Goal: Find specific page/section: Find specific page/section

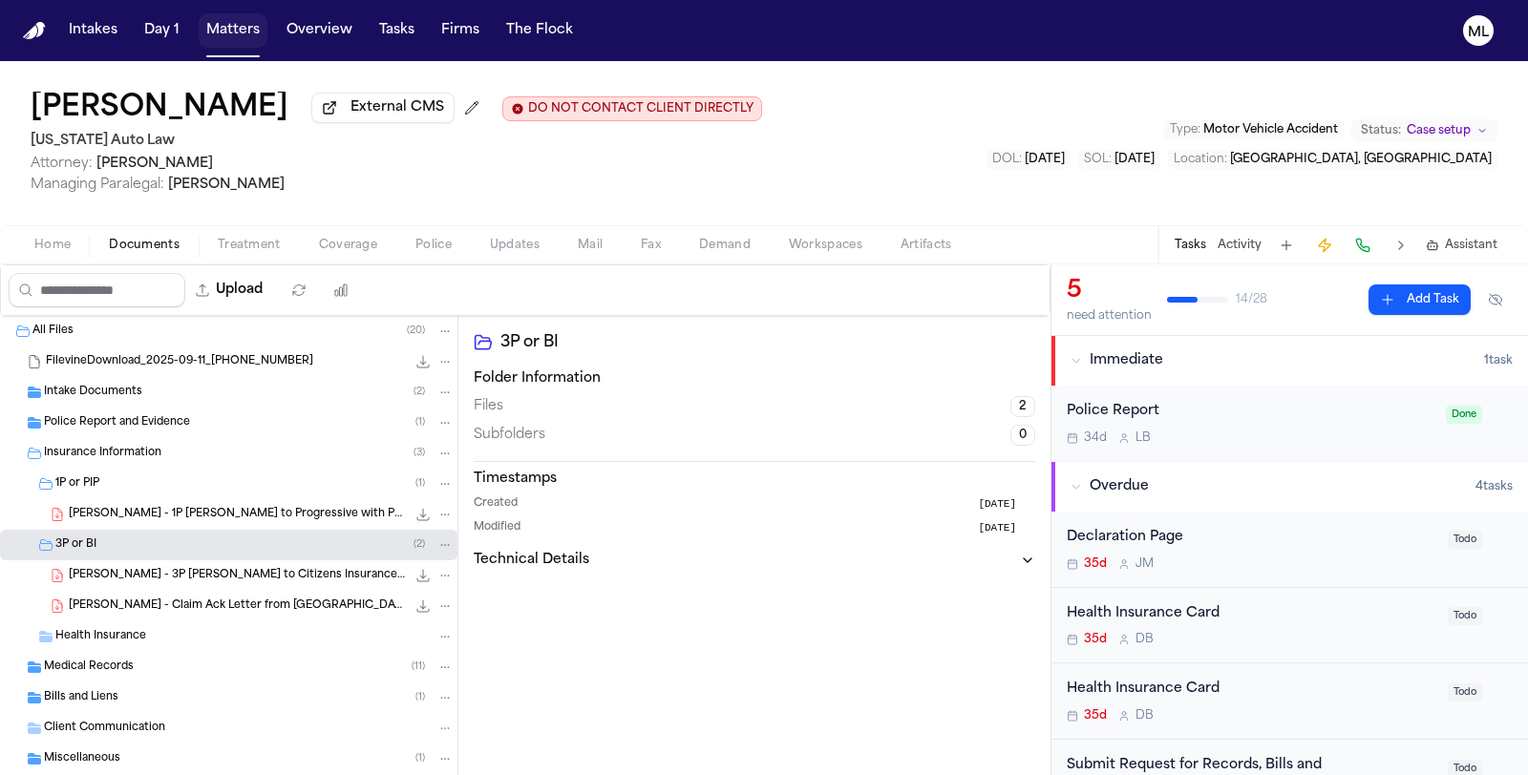
scroll to position [318, 0]
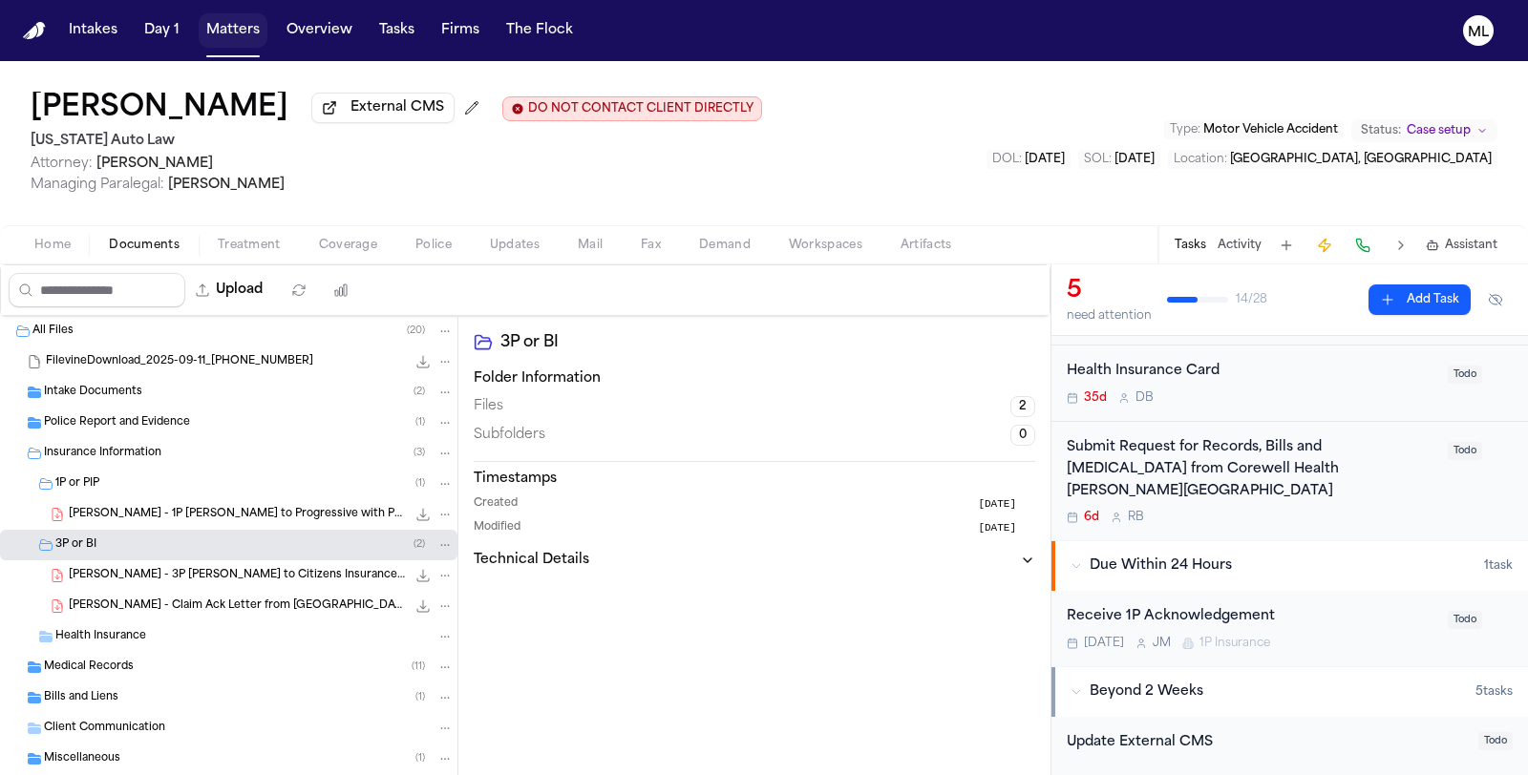
drag, startPoint x: 227, startPoint y: 26, endPoint x: 327, endPoint y: 40, distance: 101.3
click at [227, 26] on button "Matters" at bounding box center [233, 30] width 69 height 34
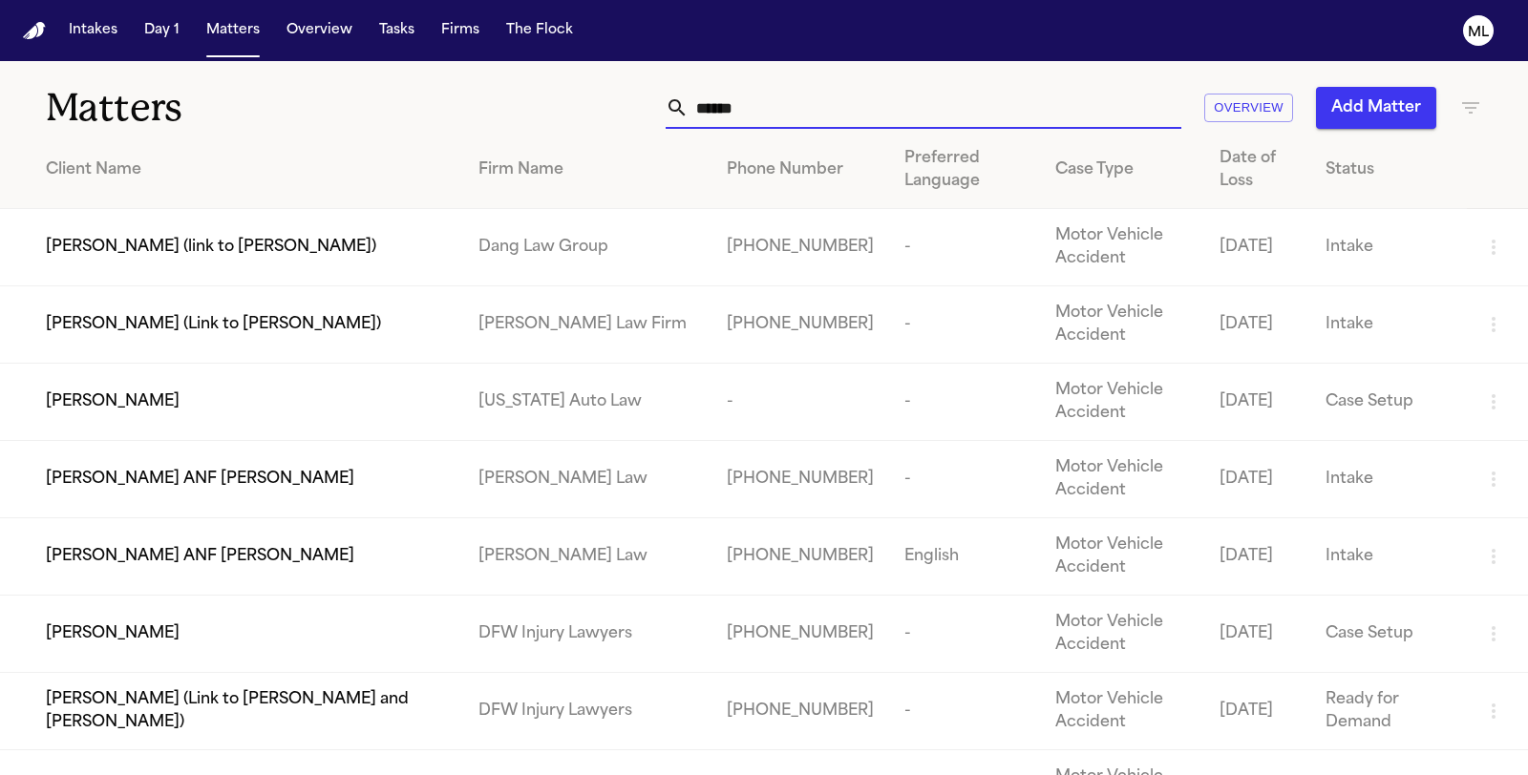
drag, startPoint x: 823, startPoint y: 114, endPoint x: 562, endPoint y: 54, distance: 267.3
click at [546, 65] on div "Matters ****** Overview Add Matter" at bounding box center [764, 96] width 1528 height 71
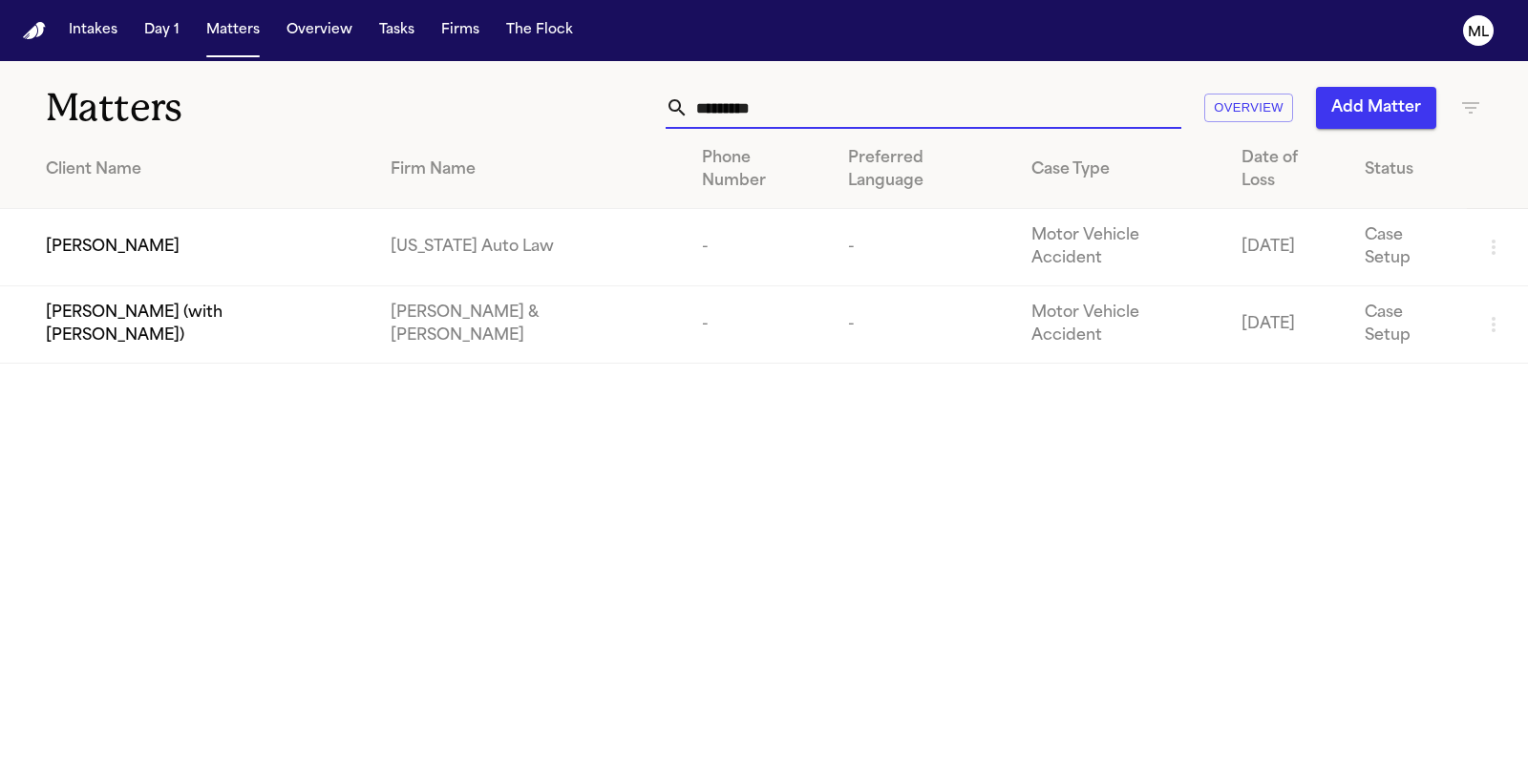
type input "*********"
click at [232, 236] on div "[PERSON_NAME]" at bounding box center [203, 247] width 314 height 23
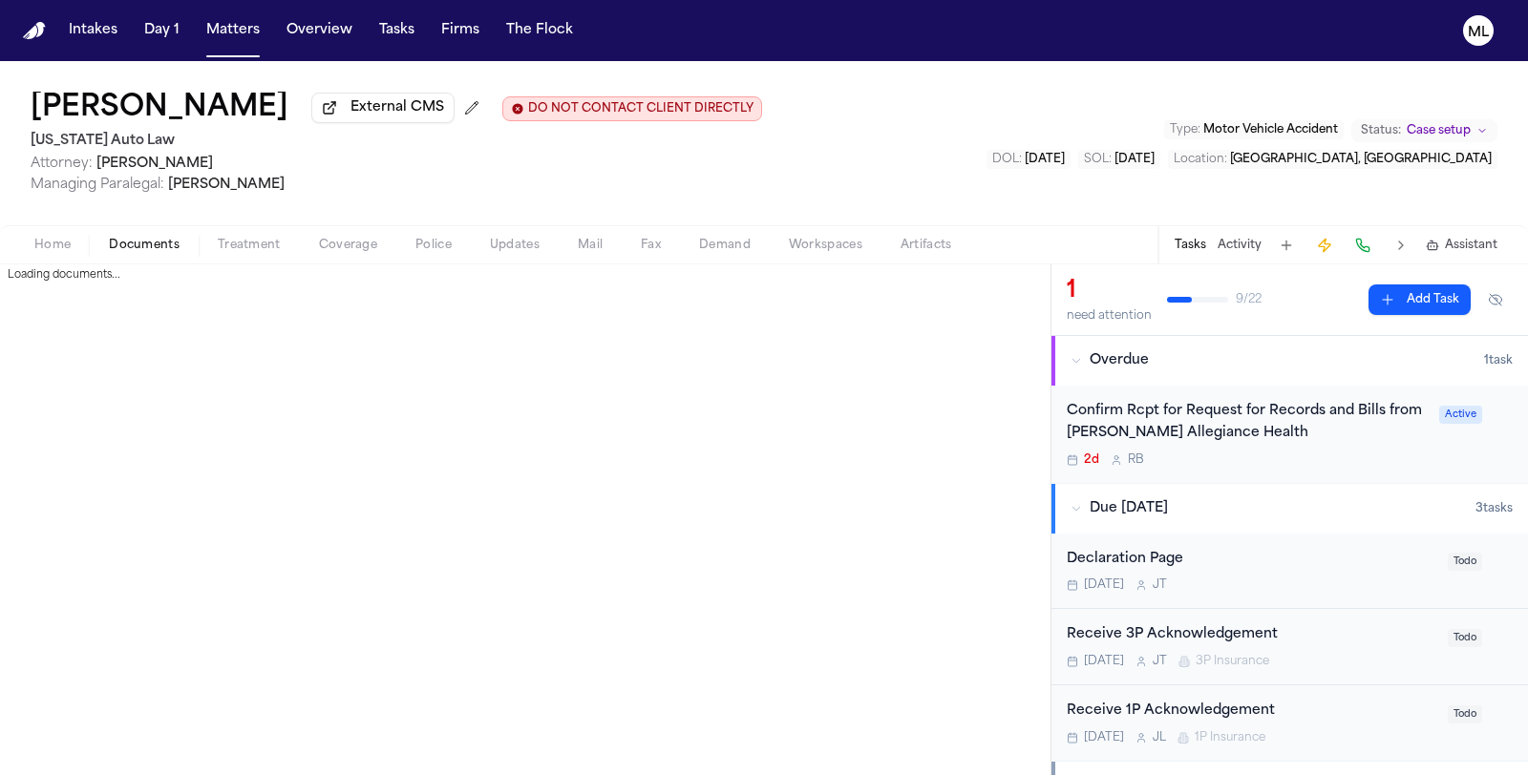
click at [165, 249] on span "Documents" at bounding box center [144, 245] width 71 height 15
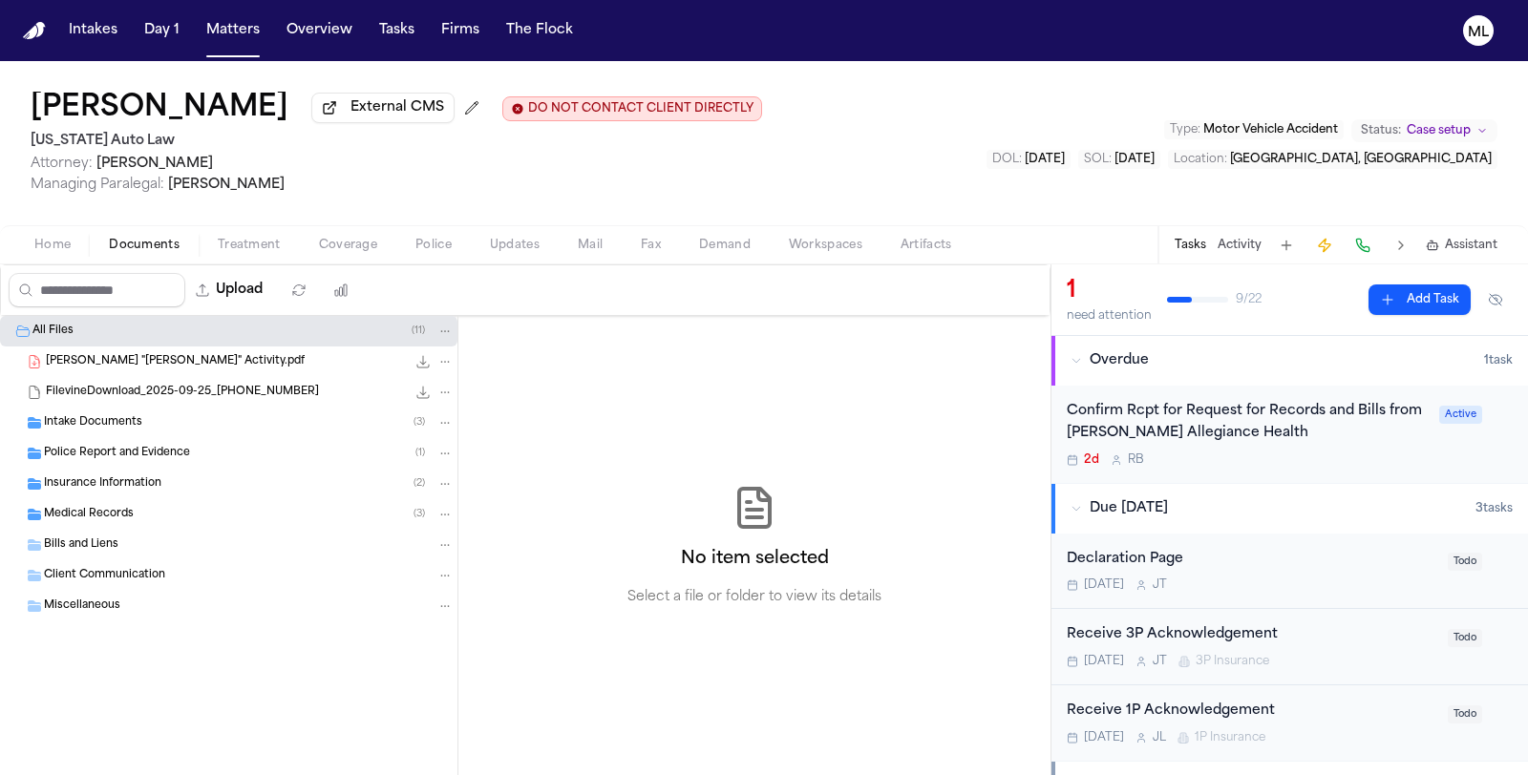
click at [129, 475] on div "Insurance Information ( 2 )" at bounding box center [249, 483] width 410 height 17
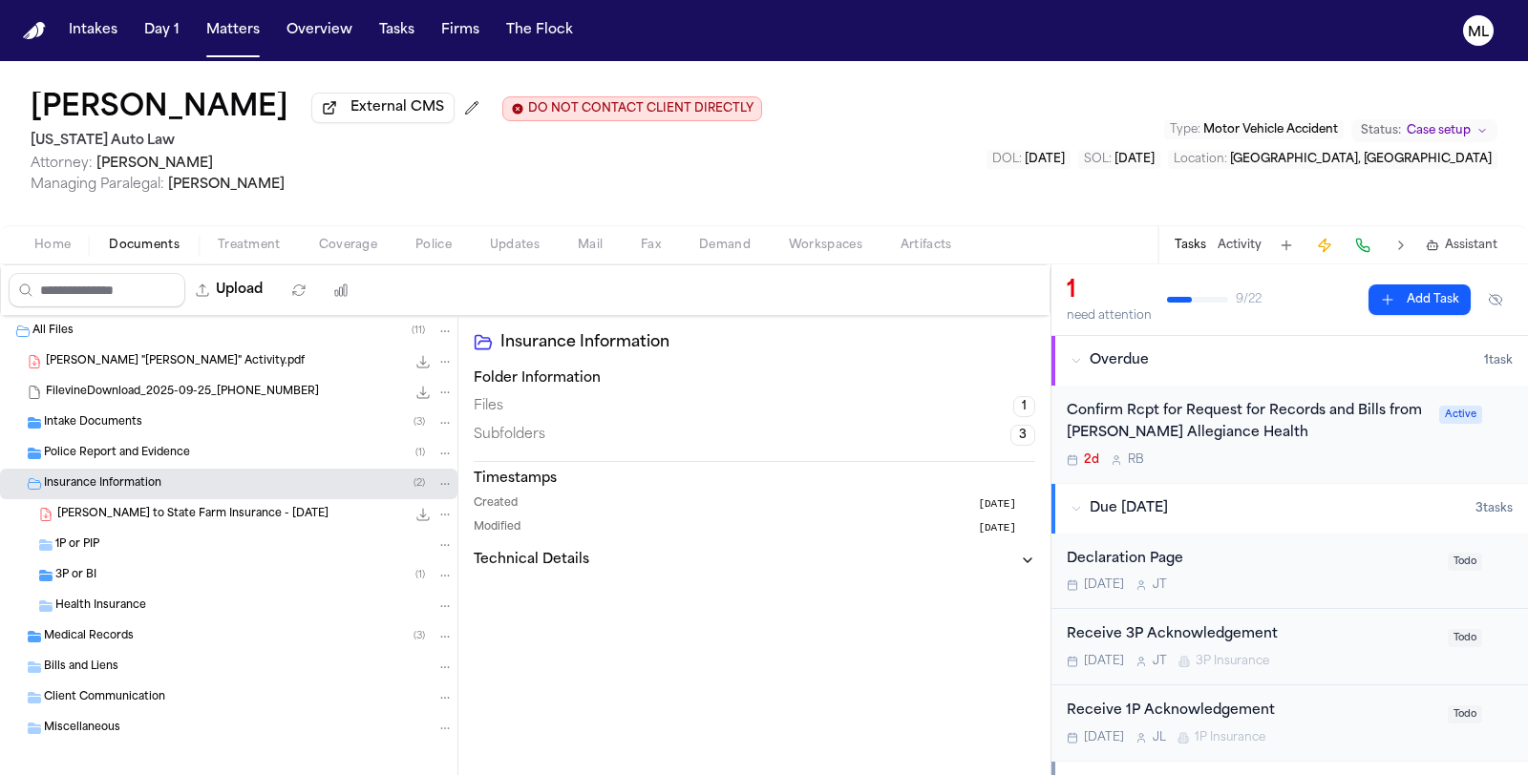
click at [150, 579] on div "3P or BI ( 1 )" at bounding box center [254, 575] width 398 height 17
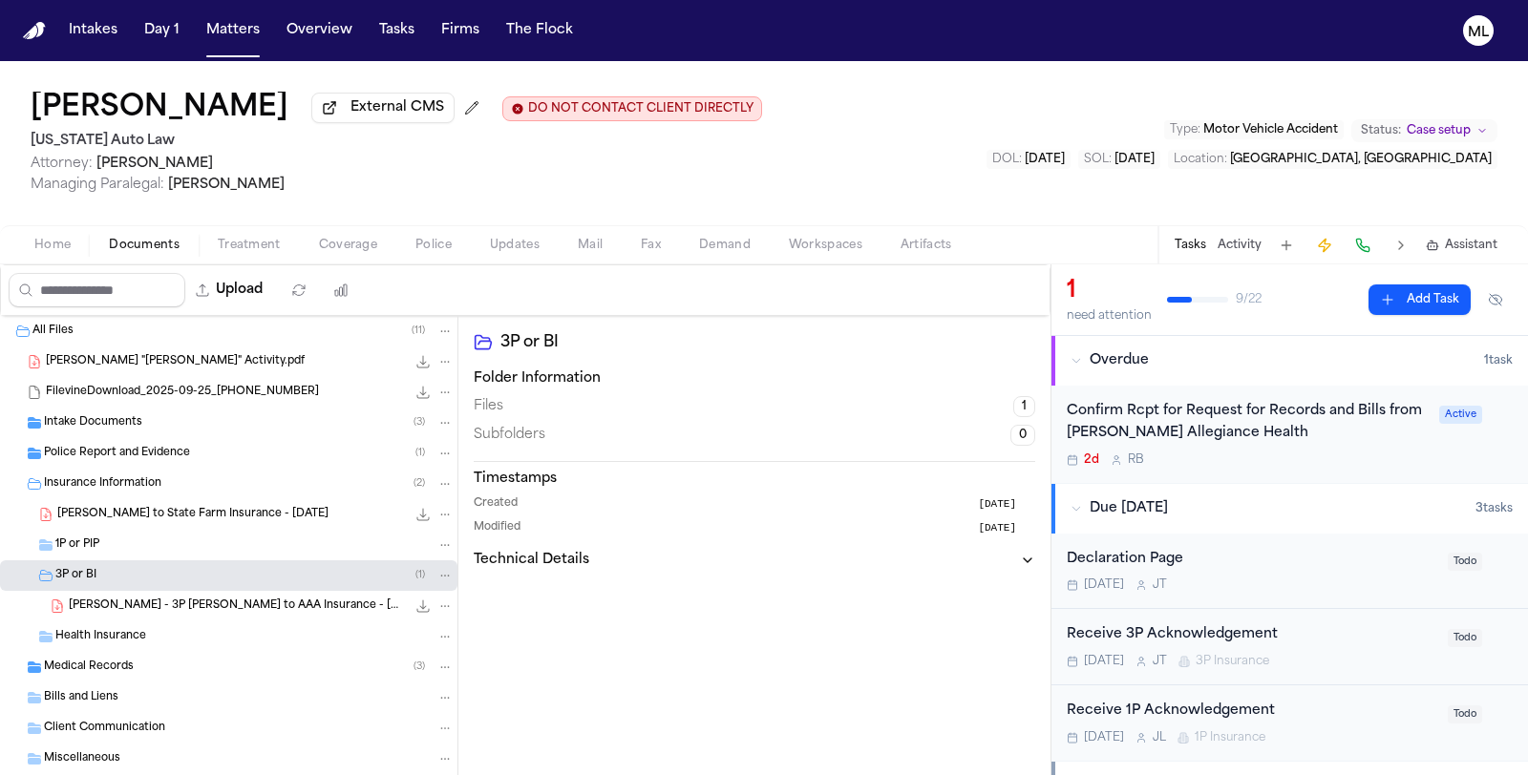
click at [151, 603] on span "[PERSON_NAME] - 3P [PERSON_NAME] to AAA Insurance - [DATE]" at bounding box center [237, 607] width 337 height 16
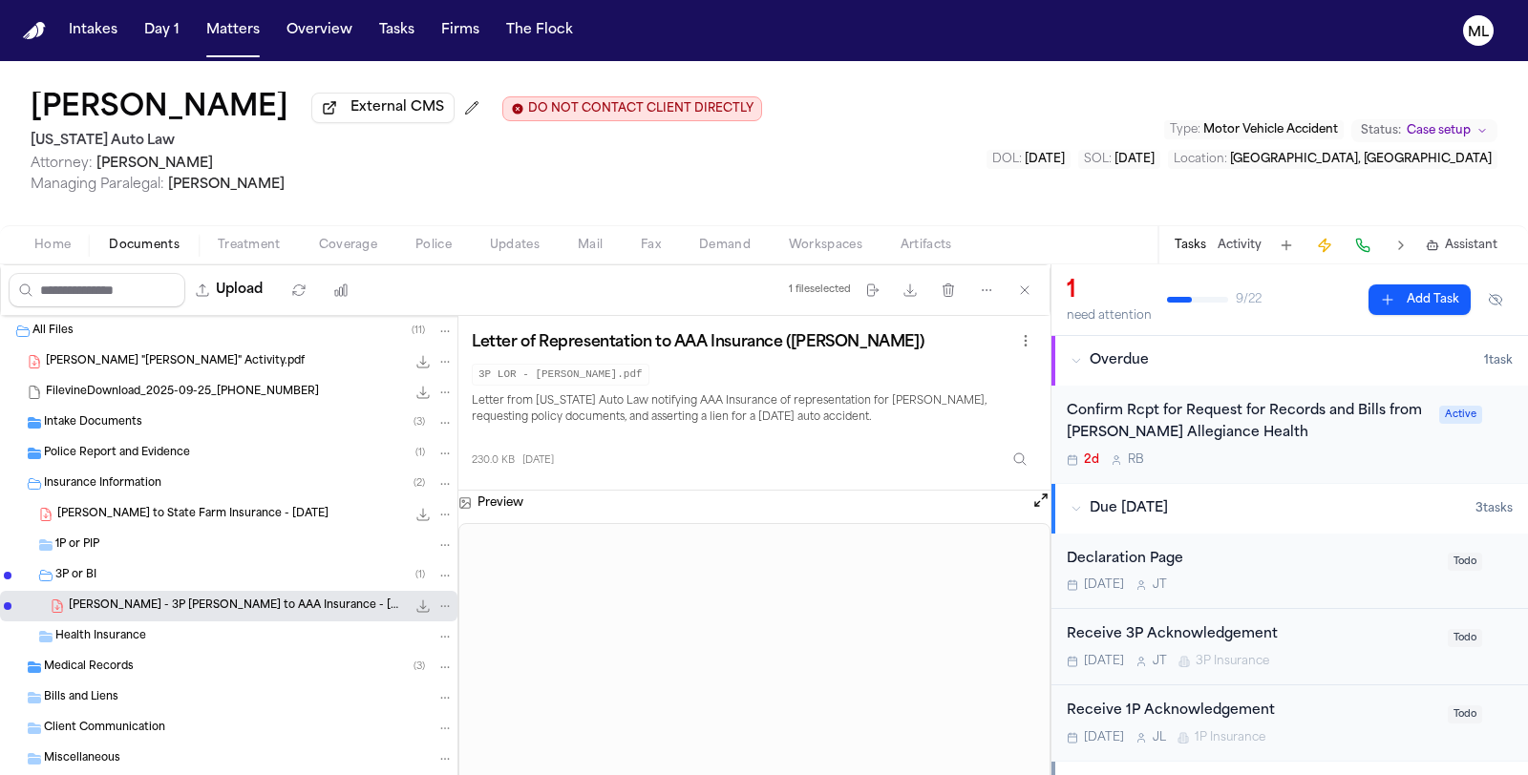
click at [306, 512] on span "[PERSON_NAME] to State Farm Insurance - [DATE]" at bounding box center [192, 515] width 271 height 16
